Goal: Task Accomplishment & Management: Use online tool/utility

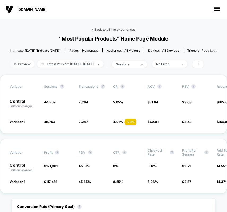
click at [110, 31] on link "< Back to all live experiences" at bounding box center [113, 30] width 44 height 4
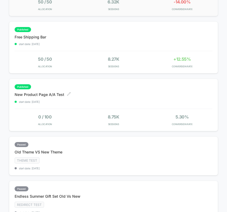
scroll to position [102, 0]
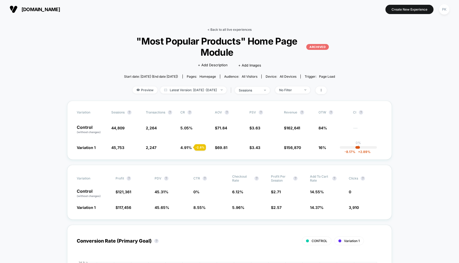
click at [224, 28] on link "< Back to all live experiences" at bounding box center [229, 30] width 44 height 4
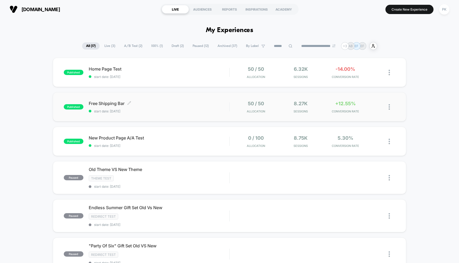
click at [109, 107] on div "Free Shipping Bar Click to edit experience details Click to edit experience det…" at bounding box center [159, 107] width 141 height 12
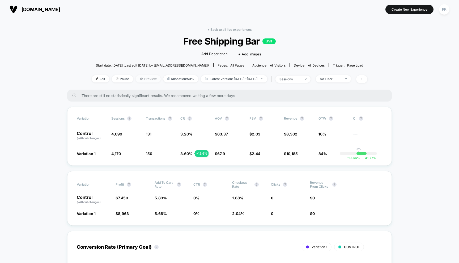
click at [140, 79] on icon at bounding box center [141, 78] width 3 height 3
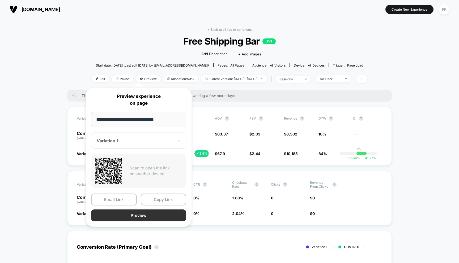
click at [144, 218] on button "Preview" at bounding box center [138, 216] width 95 height 12
